Goal: Transaction & Acquisition: Purchase product/service

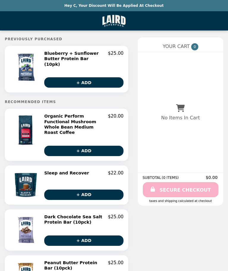
click at [99, 170] on div "Sleep and Recover $22.00" at bounding box center [83, 172] width 79 height 5
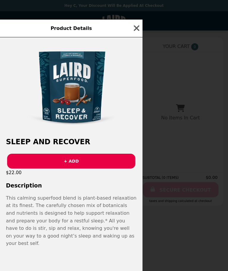
click at [73, 102] on img at bounding box center [71, 87] width 89 height 89
click at [133, 33] on icon "button" at bounding box center [136, 28] width 9 height 9
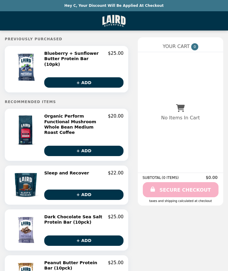
click at [79, 170] on h2 "Sleep and Recover" at bounding box center [67, 172] width 47 height 5
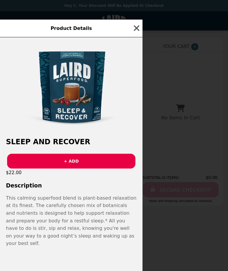
click at [75, 31] on span "Product Details" at bounding box center [70, 28] width 41 height 6
click at [82, 236] on p "This calming superfood blend is plant-based relaxation at its finest. The caref…" at bounding box center [71, 220] width 130 height 53
click at [134, 33] on icon "button" at bounding box center [136, 28] width 9 height 9
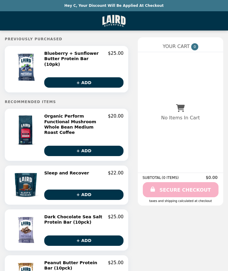
click at [152, 12] on li "Main" at bounding box center [113, 20] width 225 height 19
click at [85, 190] on button "+ ADD" at bounding box center [83, 195] width 79 height 10
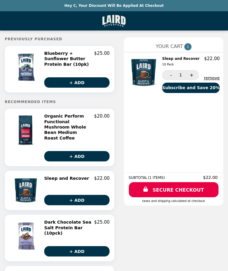
click at [118, 22] on img "Main" at bounding box center [113, 21] width 23 height 12
